Goal: Transaction & Acquisition: Purchase product/service

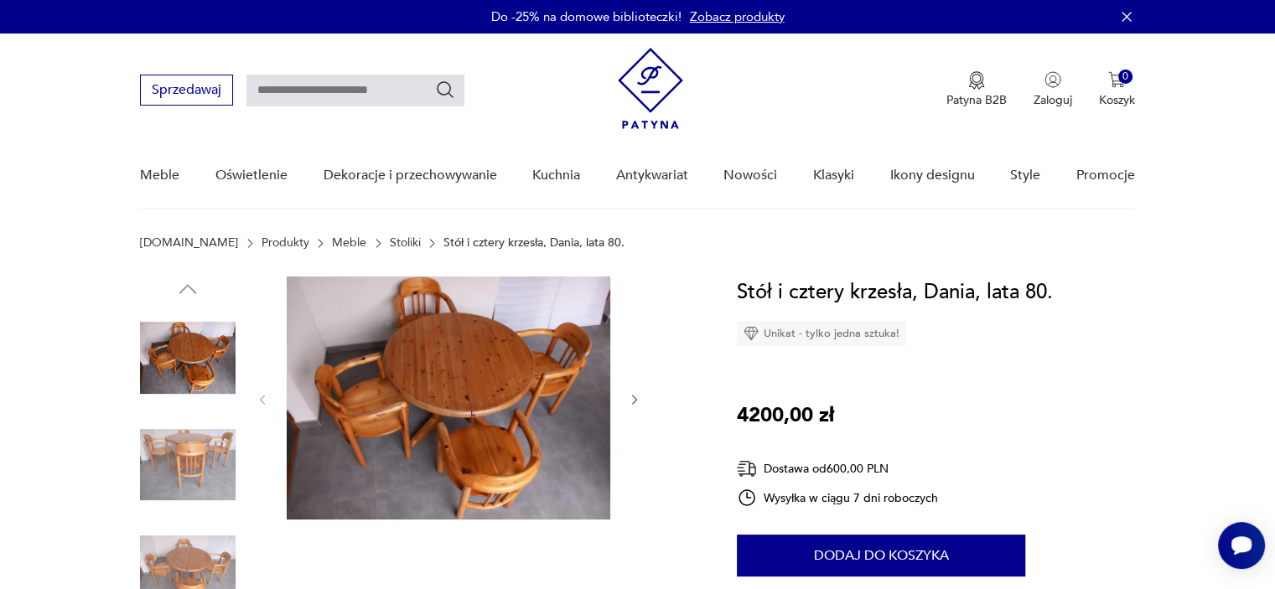
click at [476, 395] on img at bounding box center [449, 398] width 324 height 243
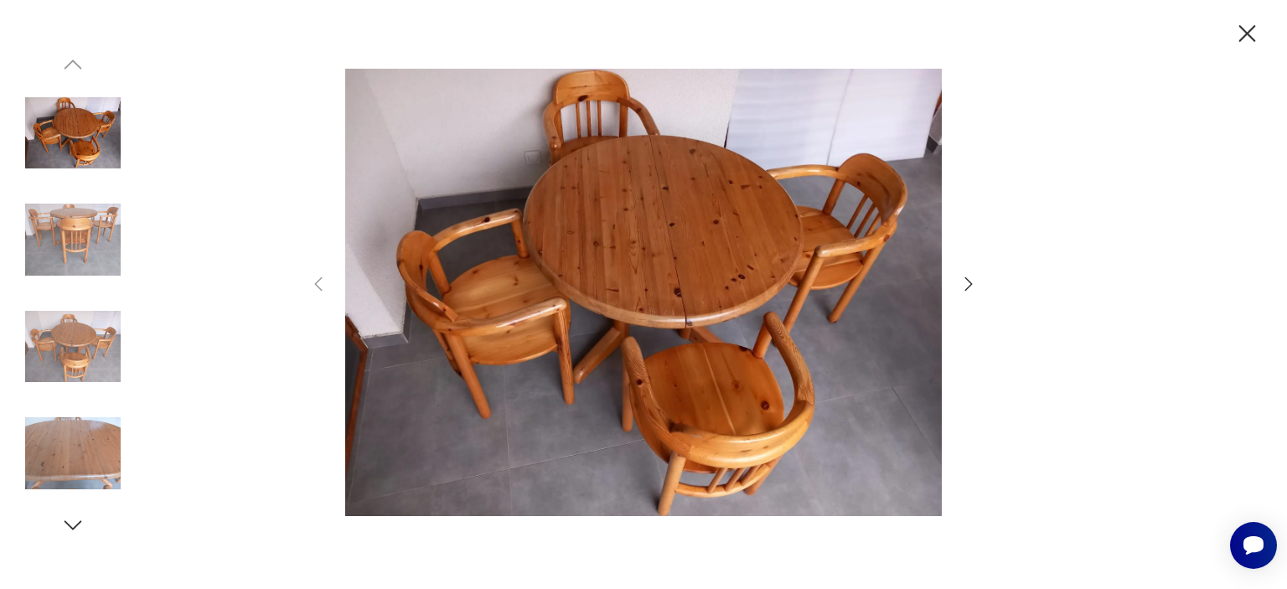
click at [967, 282] on icon "button" at bounding box center [969, 284] width 20 height 20
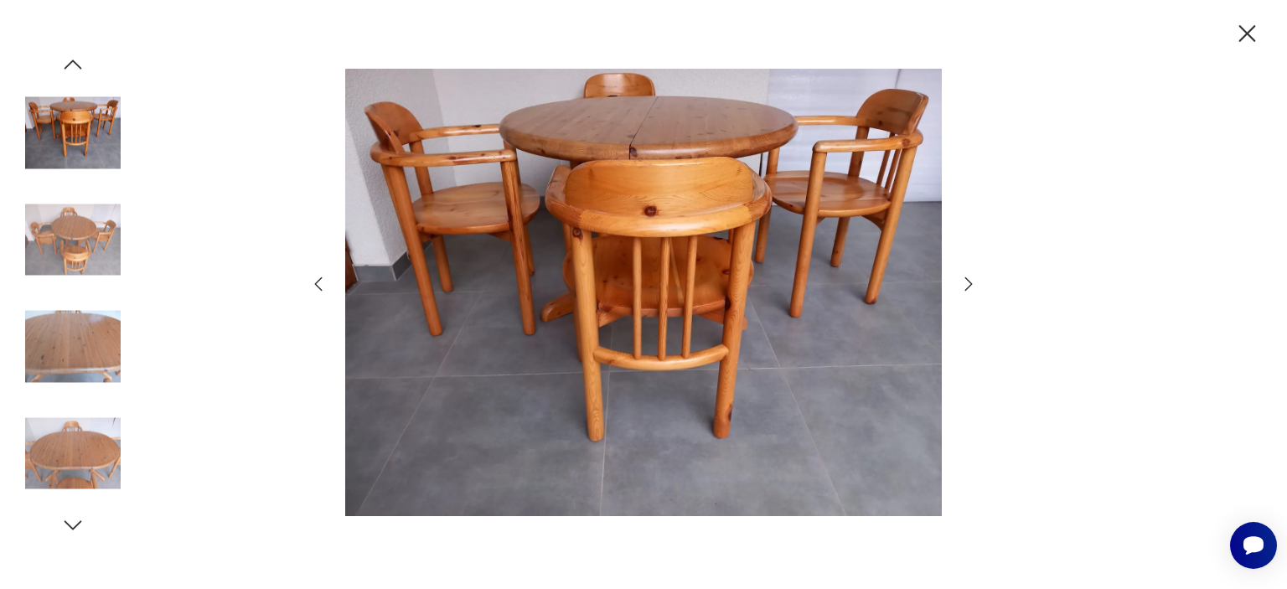
click at [967, 282] on icon "button" at bounding box center [969, 284] width 20 height 20
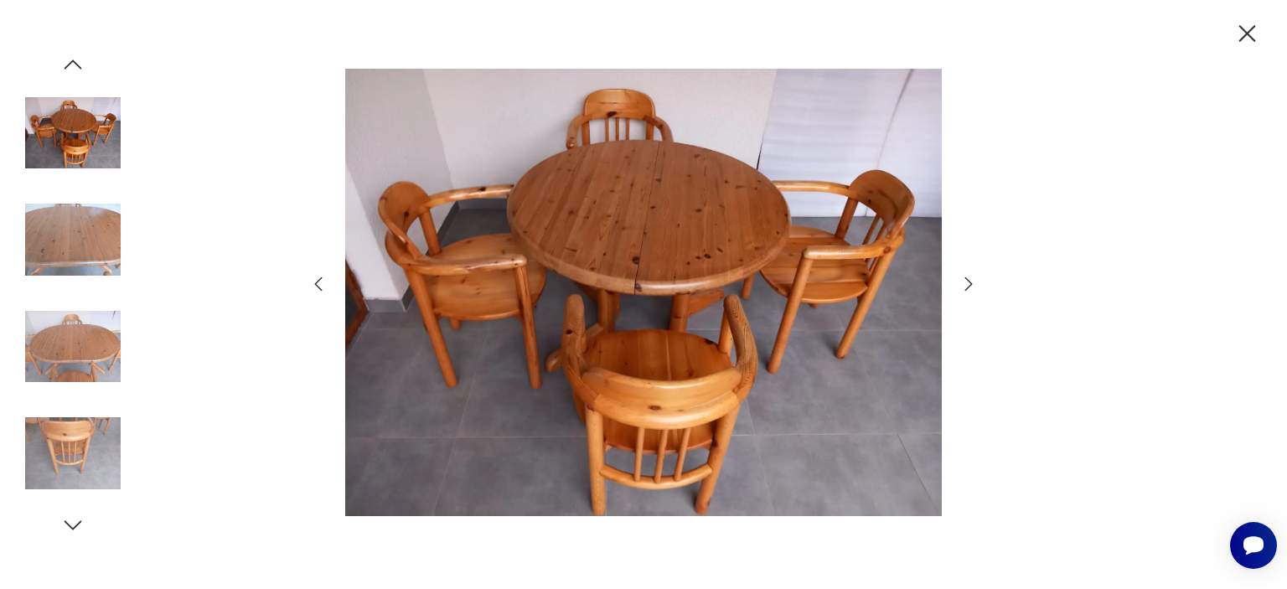
click at [967, 282] on icon "button" at bounding box center [969, 284] width 20 height 20
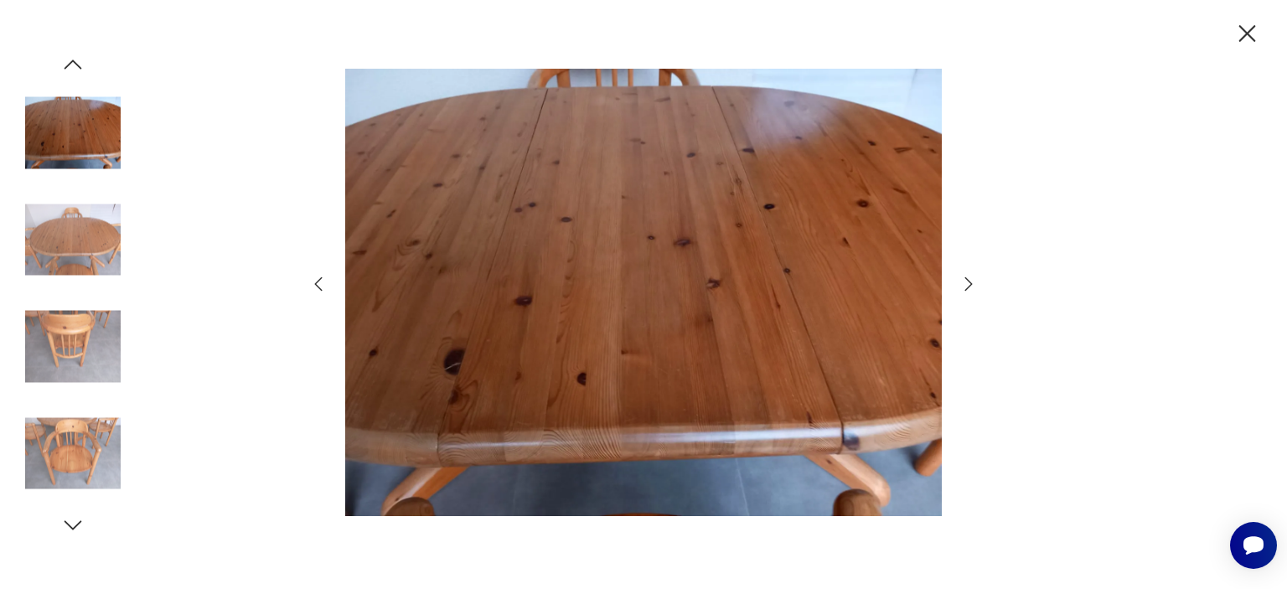
click at [967, 282] on icon "button" at bounding box center [969, 284] width 20 height 20
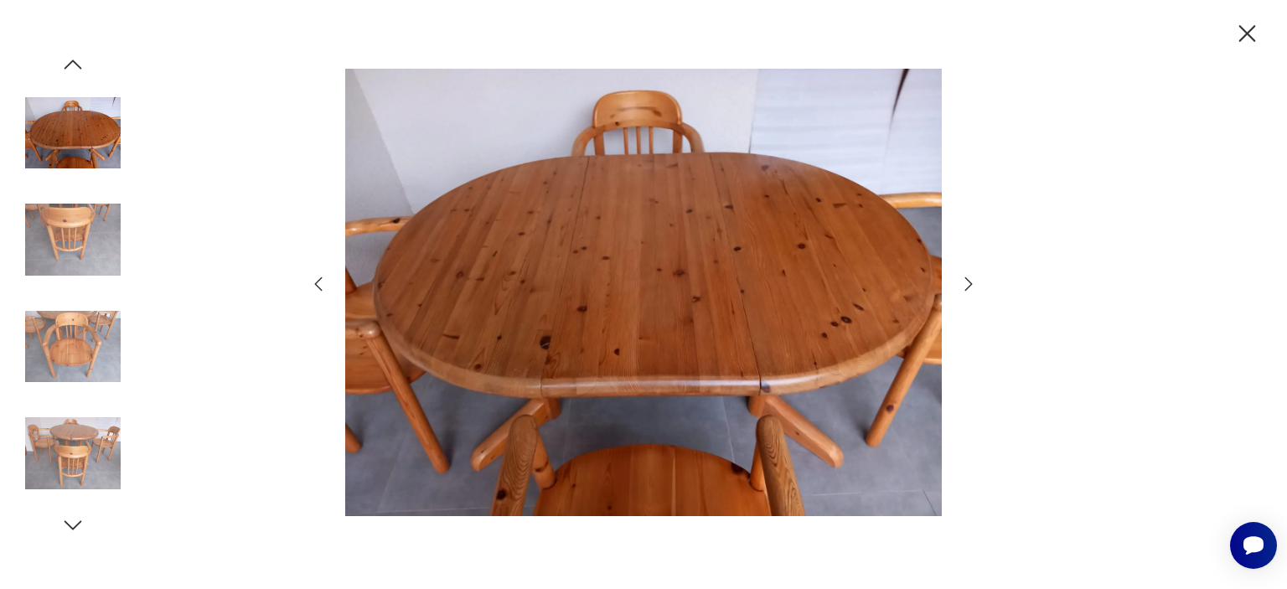
click at [967, 282] on icon "button" at bounding box center [969, 284] width 20 height 20
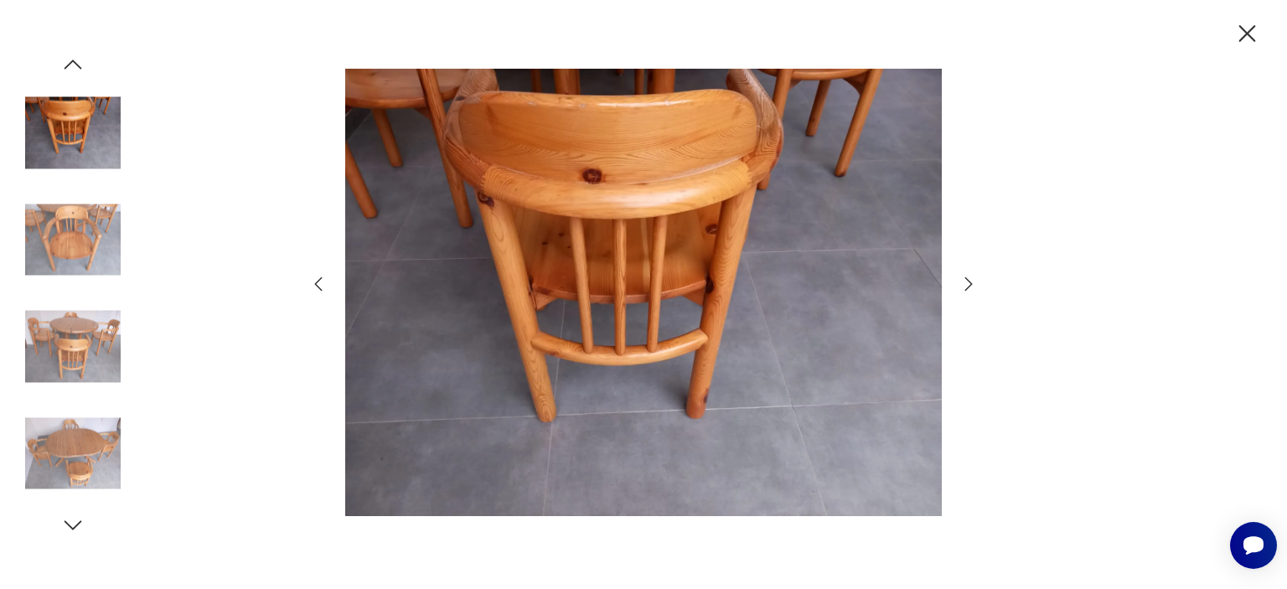
click at [967, 282] on icon "button" at bounding box center [969, 284] width 20 height 20
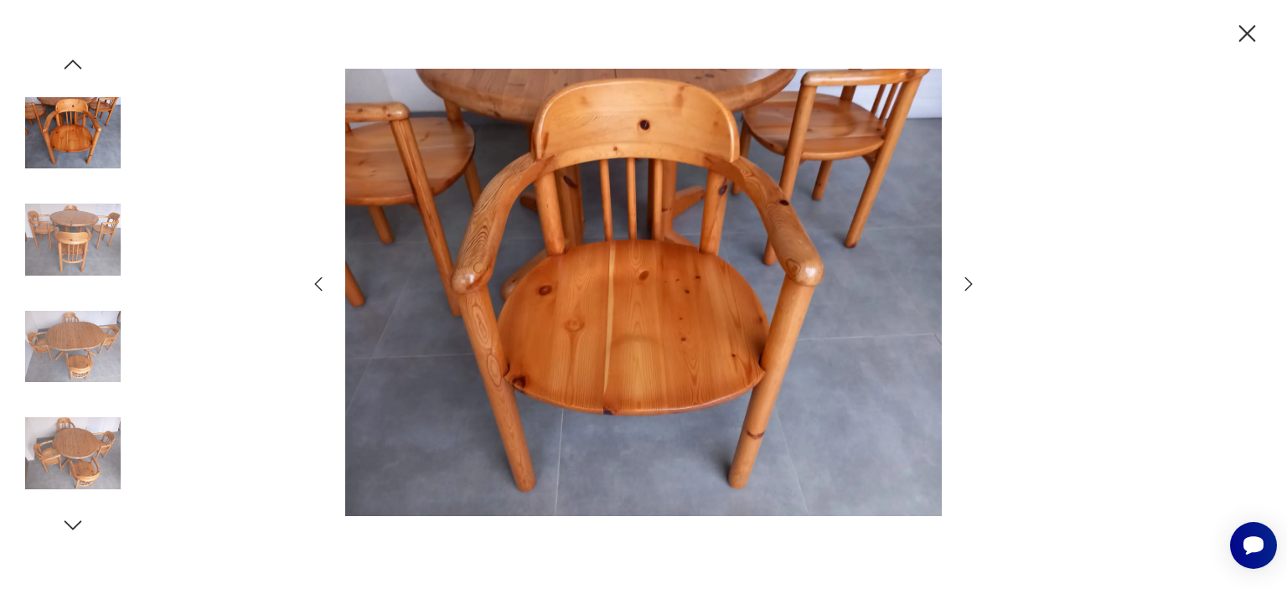
click at [1251, 26] on icon "button" at bounding box center [1247, 33] width 29 height 29
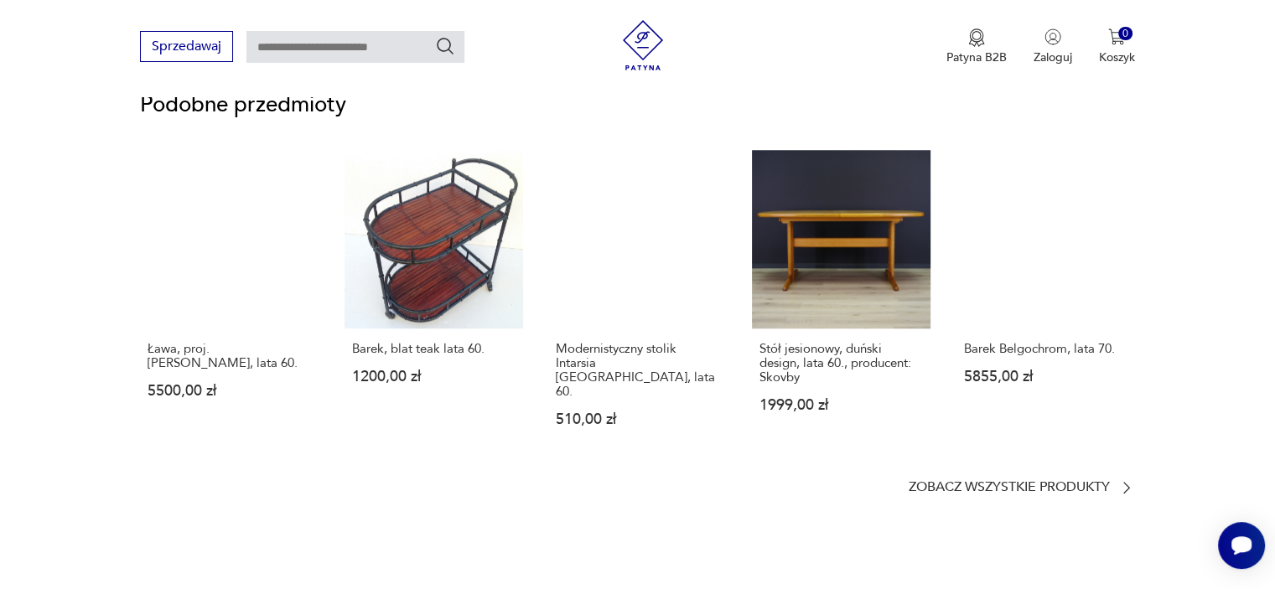
scroll to position [1592, 0]
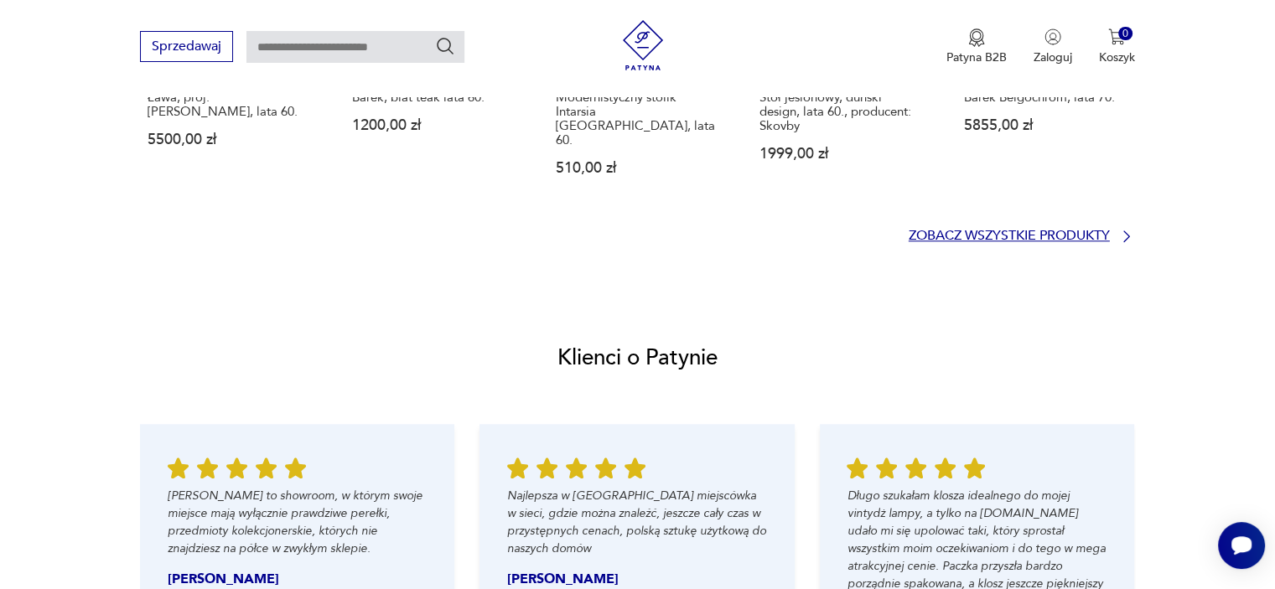
click at [987, 230] on p "Zobacz wszystkie produkty" at bounding box center [1009, 235] width 201 height 11
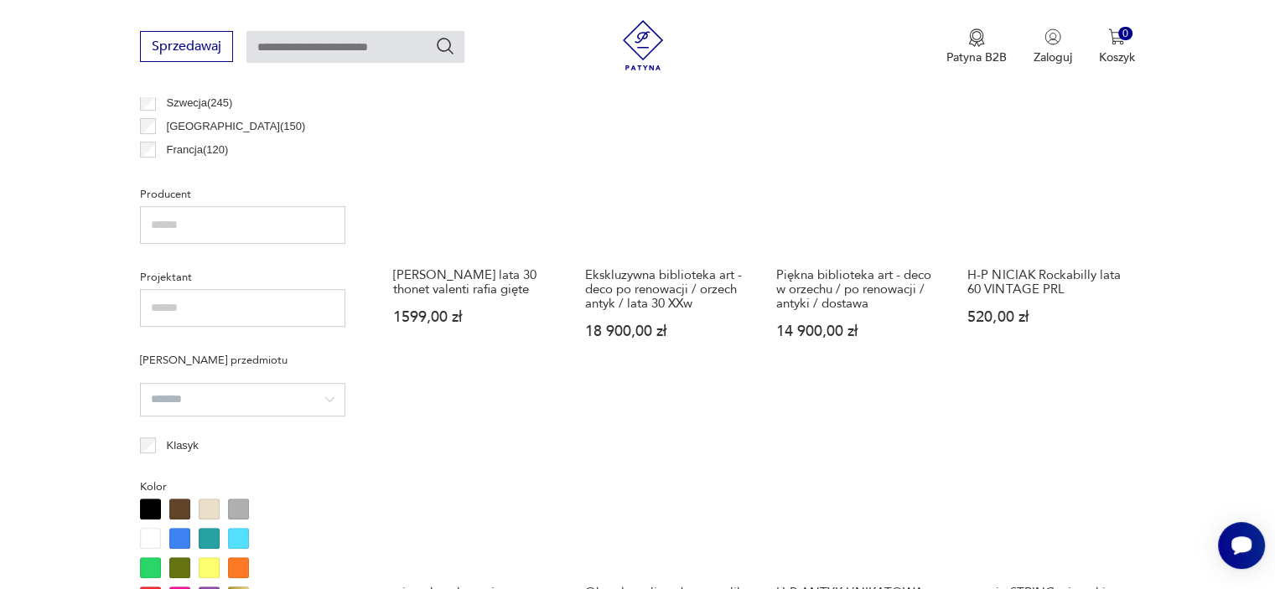
scroll to position [862, 0]
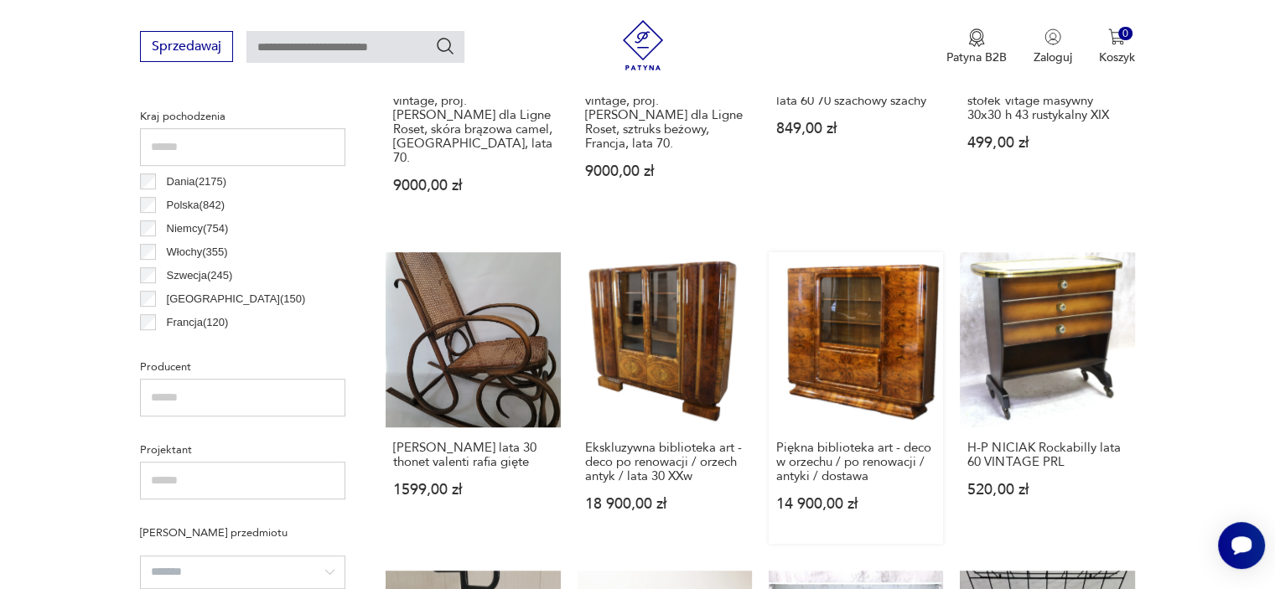
click at [892, 297] on link "Piękna biblioteka art - deco w orzechu / po renowacji / antyki / dostawa 14 900…" at bounding box center [856, 397] width 174 height 291
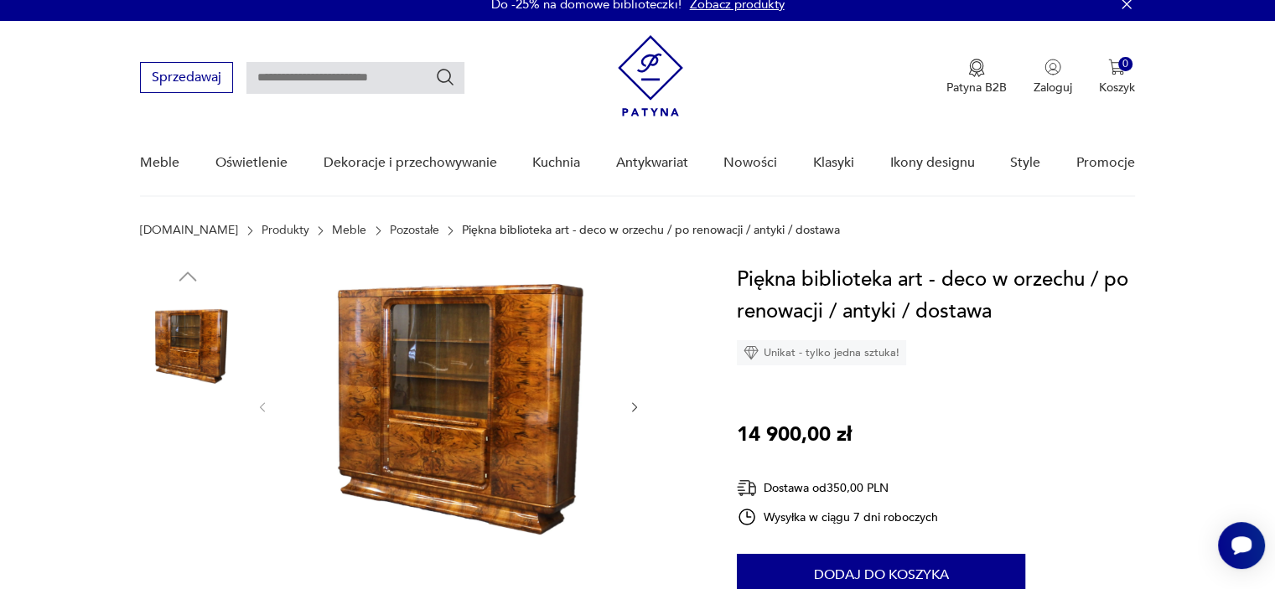
scroll to position [251, 0]
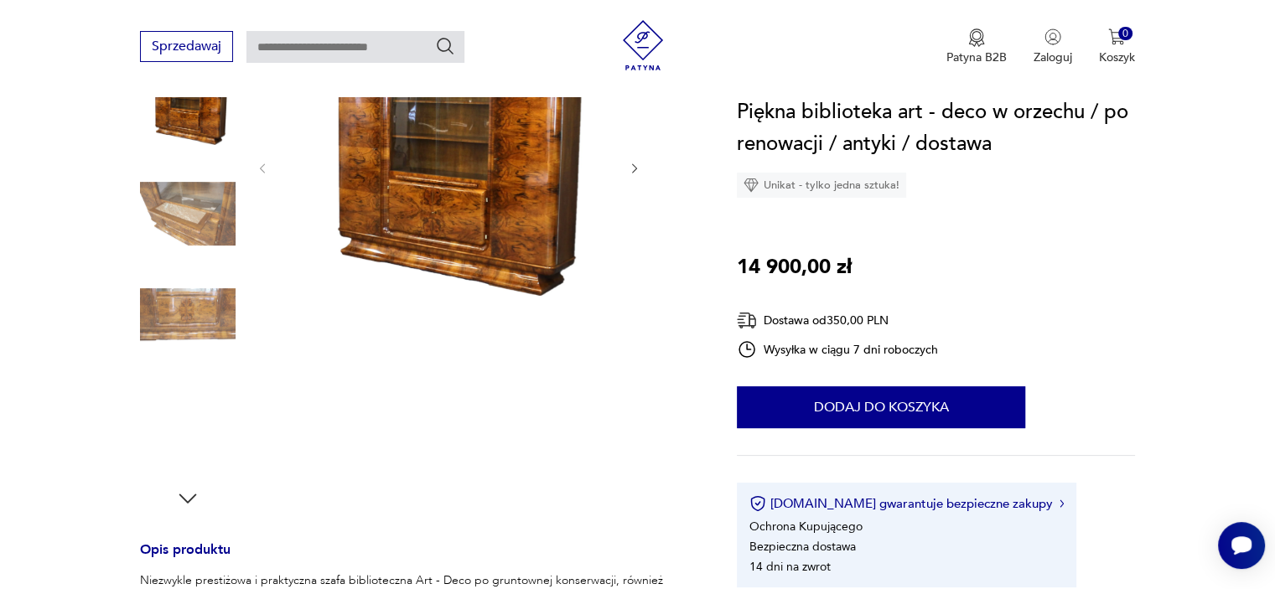
click at [195, 225] on img at bounding box center [188, 214] width 96 height 96
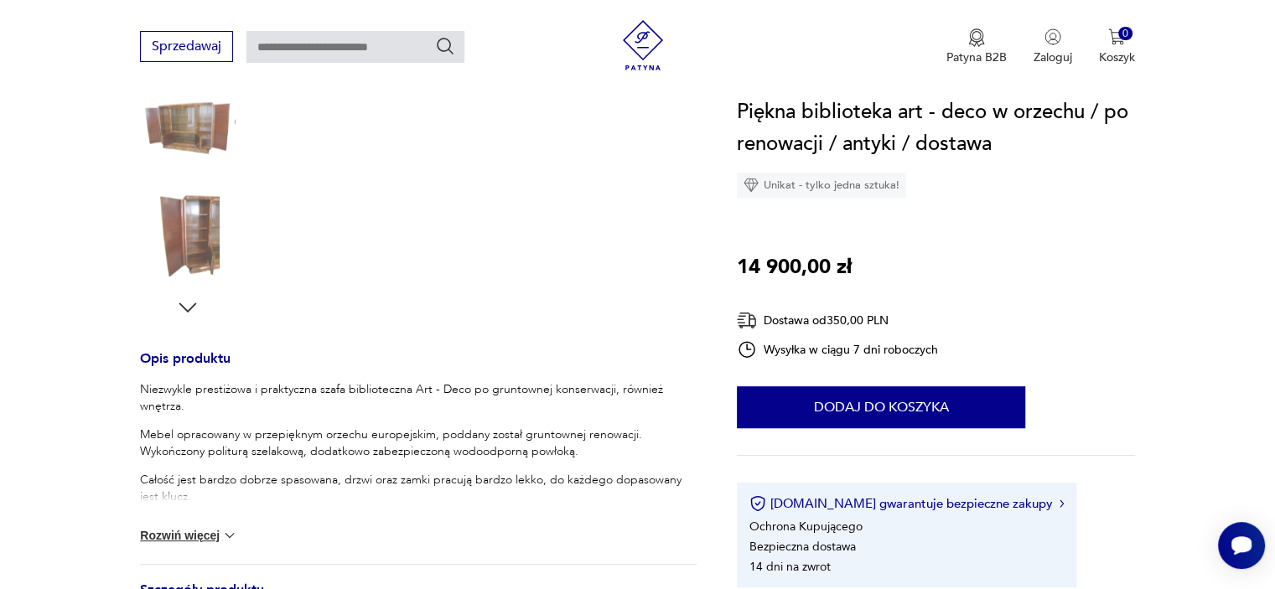
scroll to position [671, 0]
